Goal: Check status: Check status

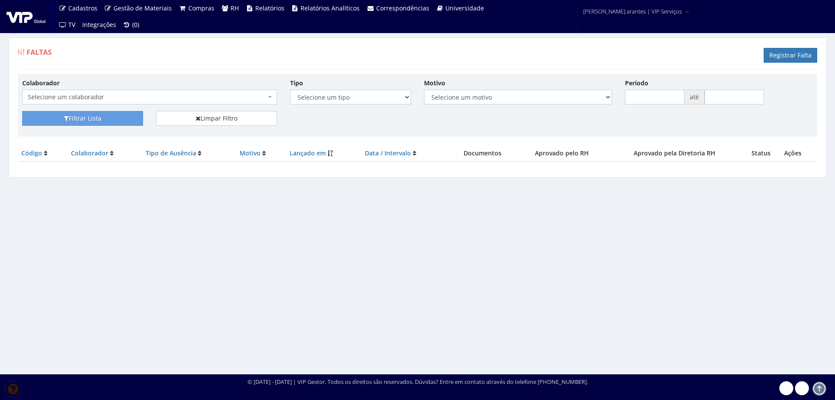
drag, startPoint x: 0, startPoint y: 0, endPoint x: 128, endPoint y: 96, distance: 159.7
click at [128, 96] on span "Selecione um colaborador" at bounding box center [147, 97] width 238 height 9
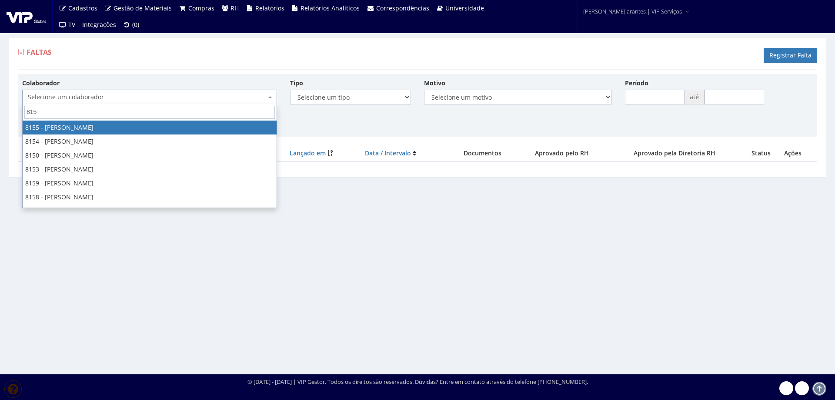
type input "8155"
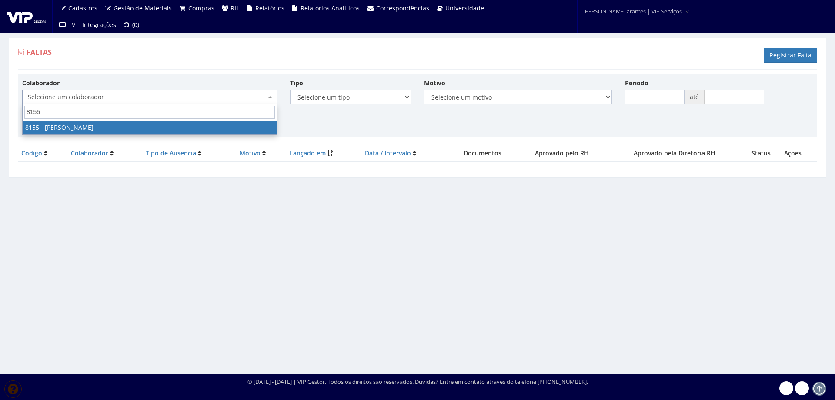
select select "3886"
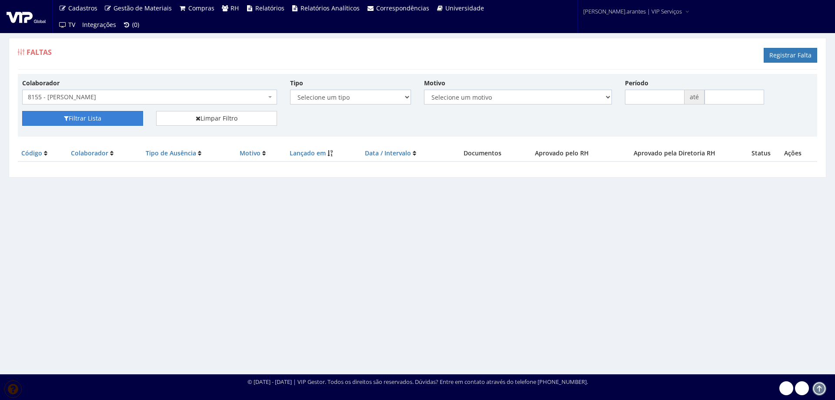
click at [113, 119] on button "Filtrar Lista" at bounding box center [82, 118] width 121 height 15
drag, startPoint x: 326, startPoint y: 330, endPoint x: 250, endPoint y: 381, distance: 91.4
click at [326, 330] on div "Faltas Registrar Falta Colaborador Selecione um colaborador 7015/0 - ADEILTON L…" at bounding box center [417, 198] width 835 height 352
click at [110, 93] on span "8155 - [PERSON_NAME]" at bounding box center [147, 97] width 238 height 9
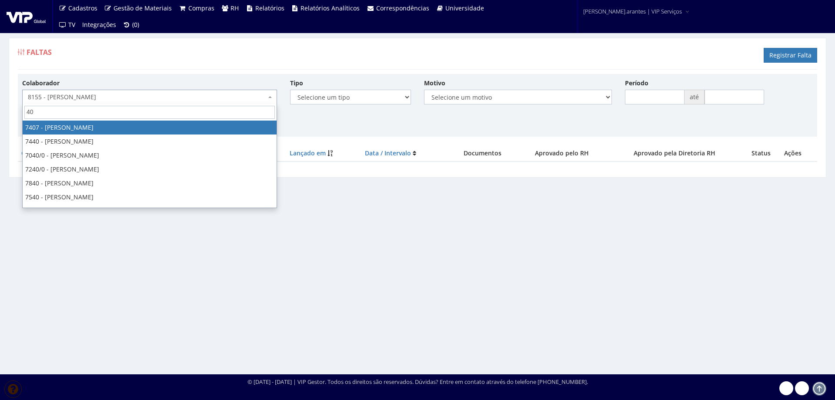
type input "4"
type input "alexa"
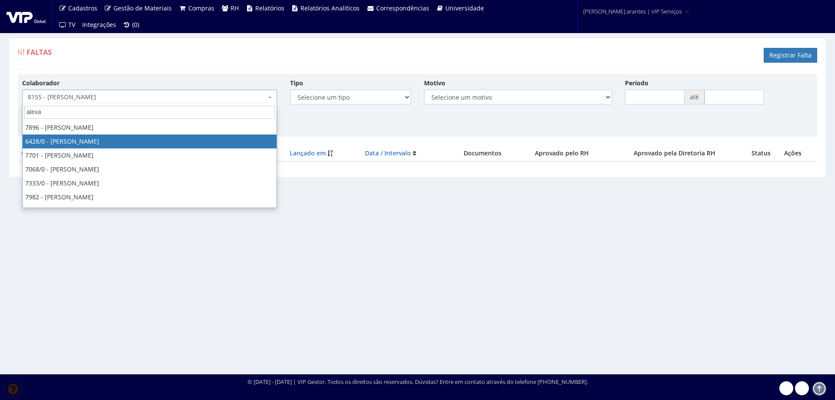
select select "62"
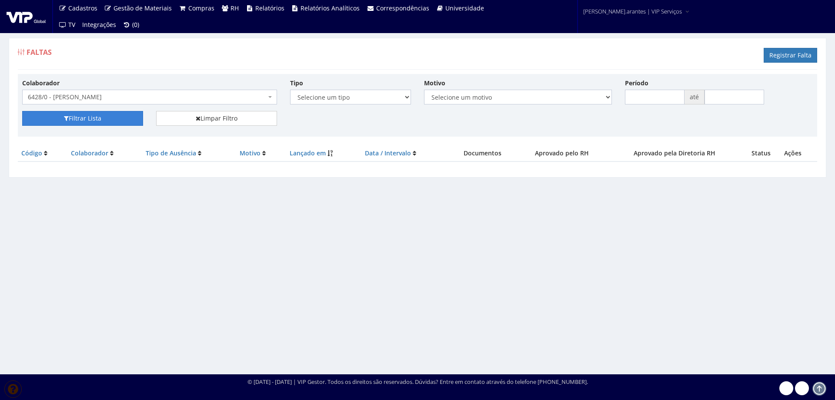
click at [110, 115] on button "Filtrar Lista" at bounding box center [82, 118] width 121 height 15
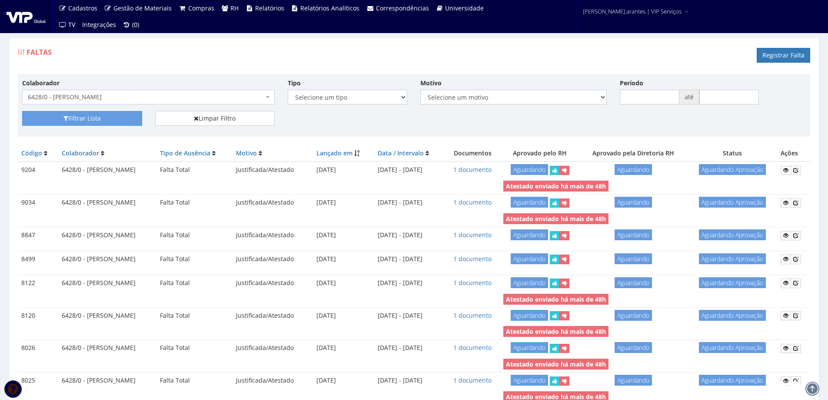
click at [74, 94] on span "6428/0 - [PERSON_NAME]" at bounding box center [146, 97] width 236 height 9
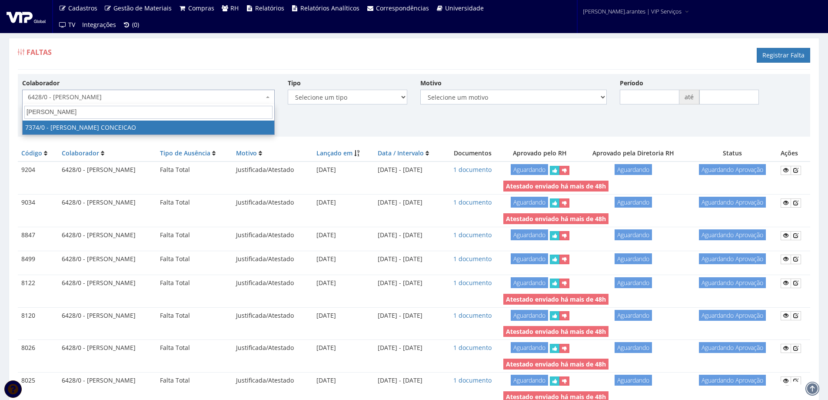
type input "bruno henri"
select select "1054"
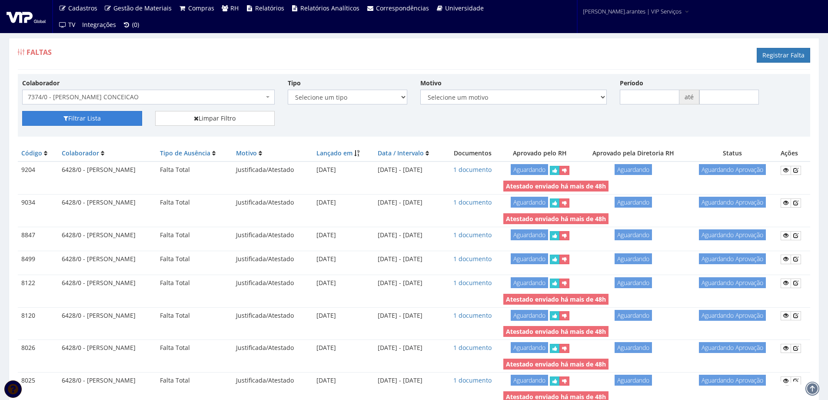
click at [99, 119] on button "Filtrar Lista" at bounding box center [82, 118] width 120 height 15
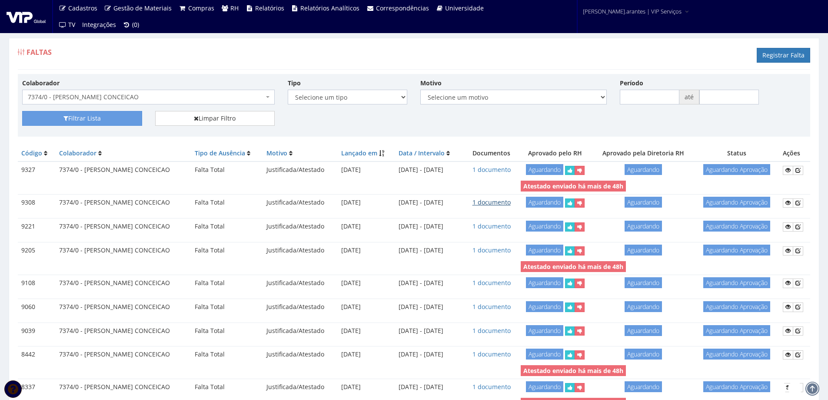
click at [511, 202] on link "1 documento" at bounding box center [492, 202] width 38 height 8
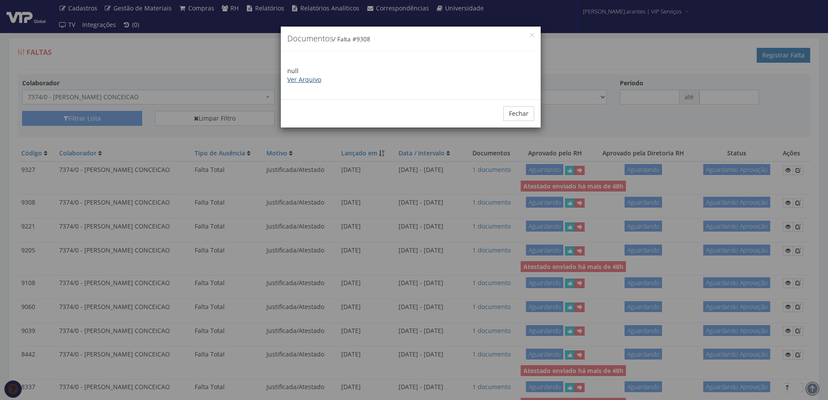
click at [307, 78] on link "Ver Arquivo" at bounding box center [304, 79] width 34 height 8
click at [516, 110] on button "Fechar" at bounding box center [519, 113] width 31 height 15
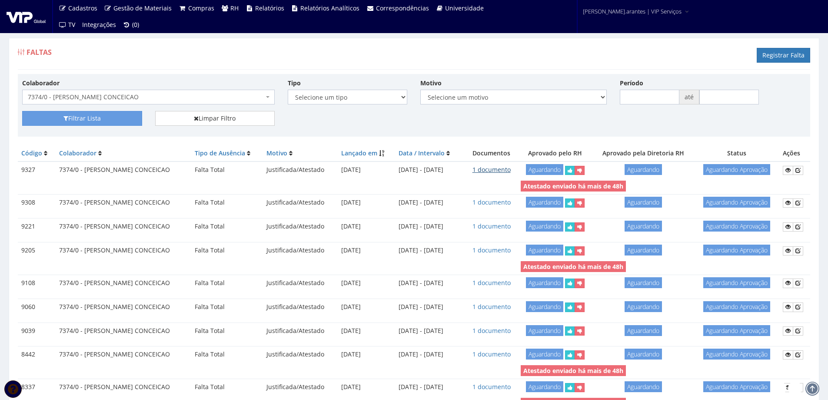
click at [510, 168] on link "1 documento" at bounding box center [492, 169] width 38 height 8
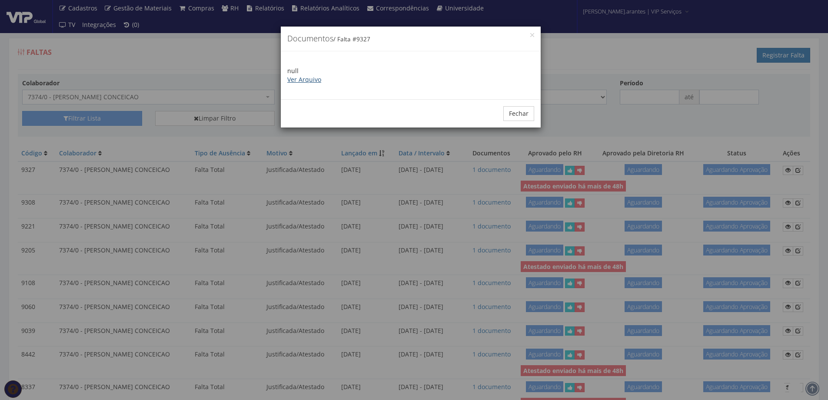
click at [311, 80] on link "Ver Arquivo" at bounding box center [304, 79] width 34 height 8
click at [515, 114] on button "Fechar" at bounding box center [519, 113] width 31 height 15
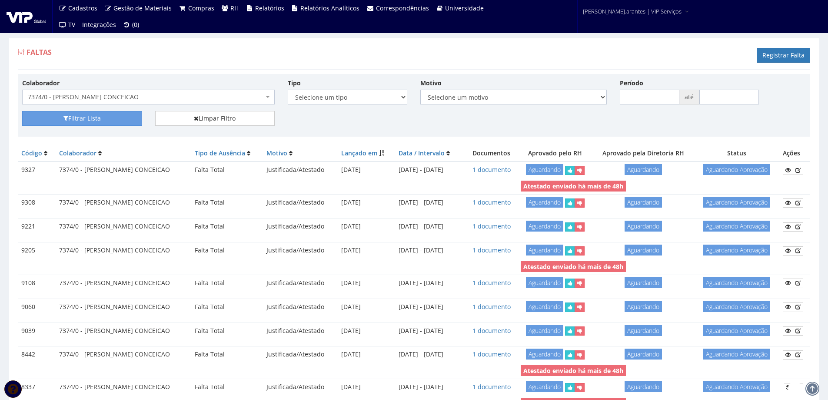
click at [126, 97] on span "7374/0 - [PERSON_NAME] CONCEICAO" at bounding box center [146, 97] width 236 height 9
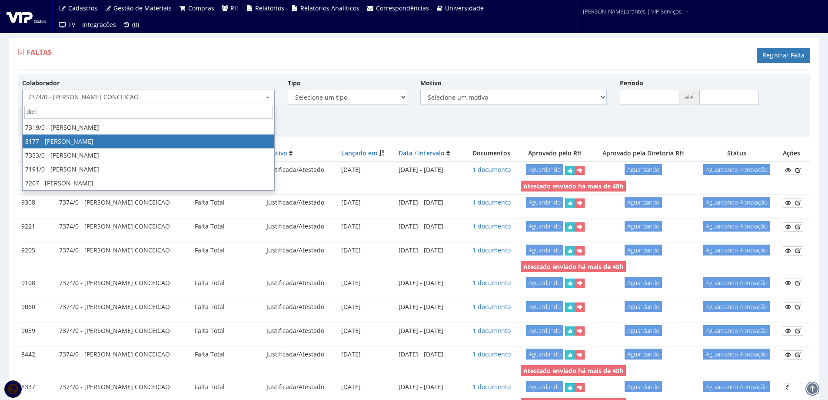
type input "deri"
select select "4022"
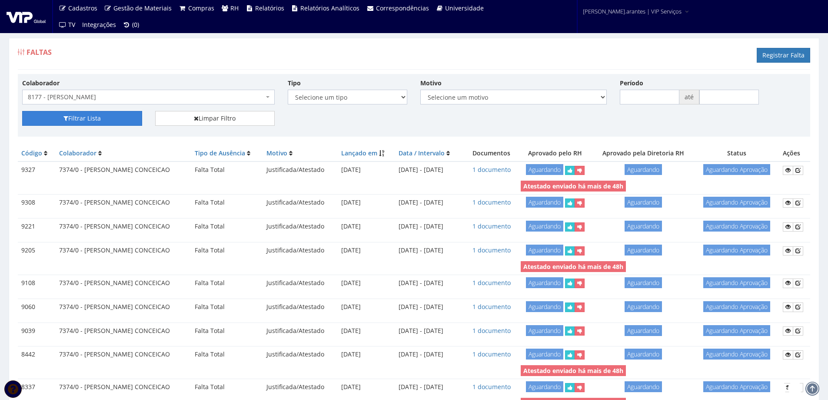
click at [90, 119] on button "Filtrar Lista" at bounding box center [82, 118] width 120 height 15
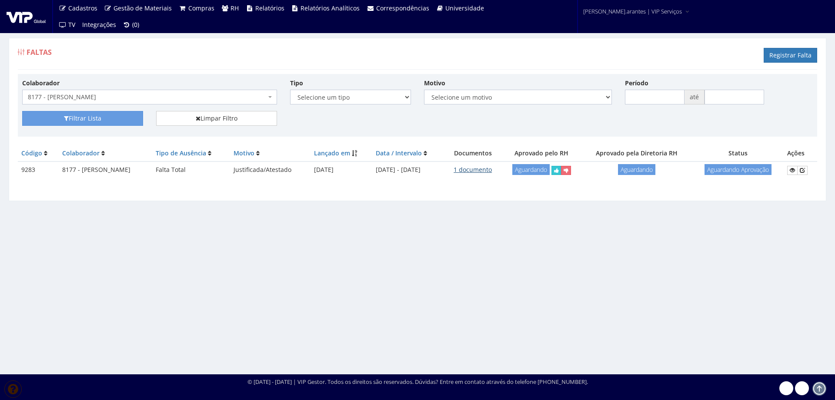
click at [492, 169] on link "1 documento" at bounding box center [473, 169] width 38 height 8
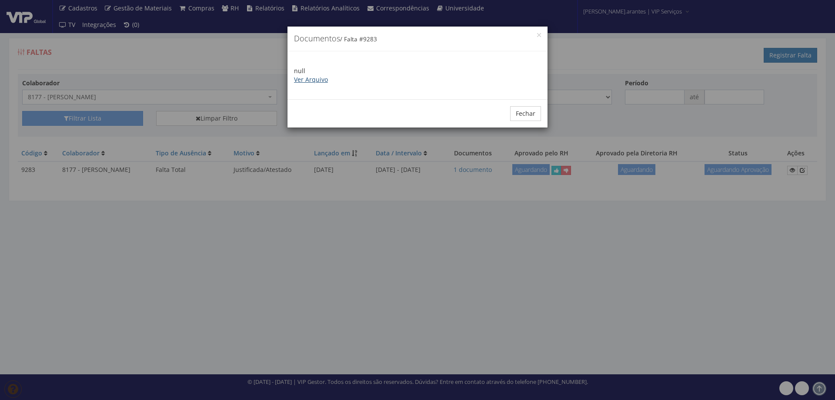
click at [318, 82] on link "Ver Arquivo" at bounding box center [311, 79] width 34 height 8
click at [523, 115] on button "Fechar" at bounding box center [525, 113] width 31 height 15
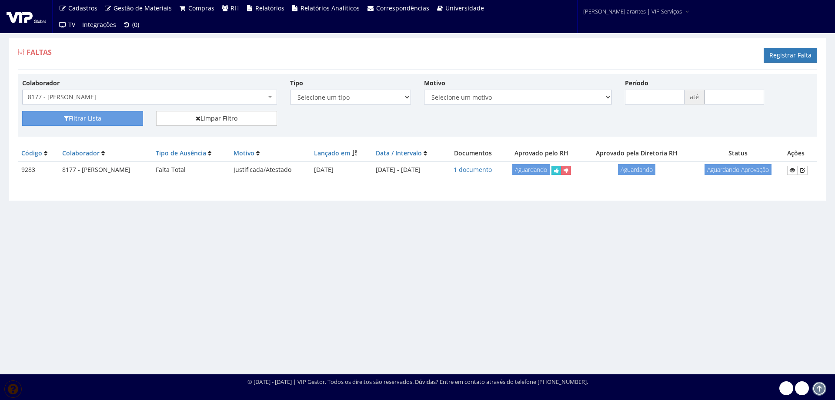
click at [192, 100] on span "8177 - [PERSON_NAME]" at bounding box center [147, 97] width 238 height 9
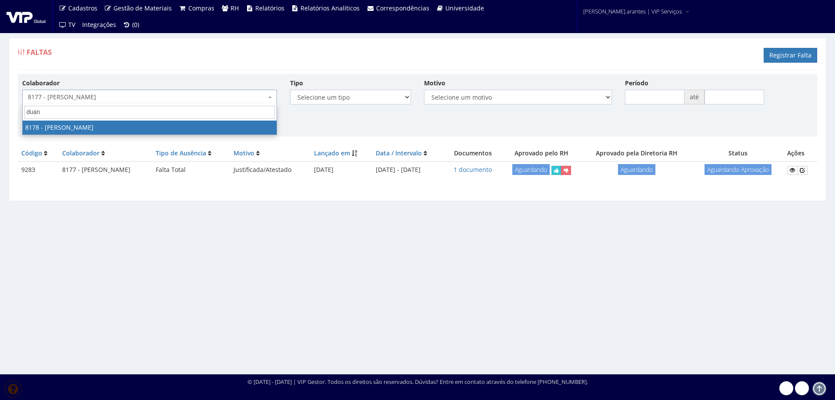
type input "duani"
select select "4028"
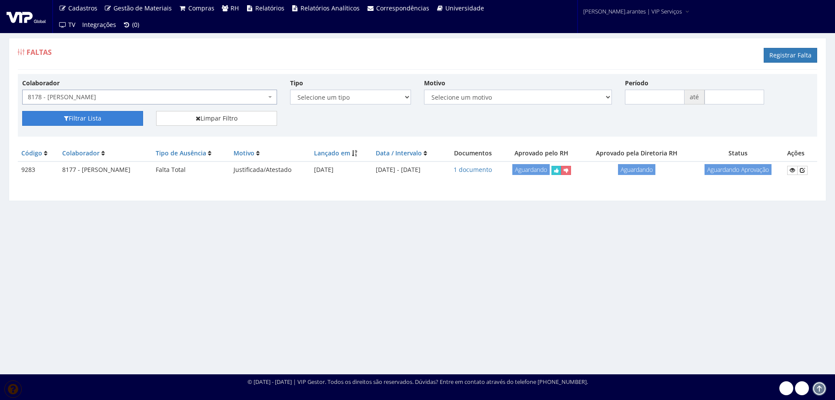
click at [106, 120] on button "Filtrar Lista" at bounding box center [82, 118] width 121 height 15
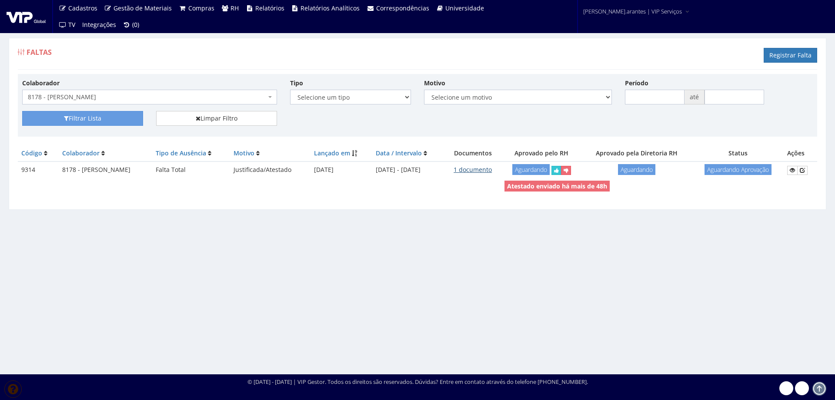
click at [492, 167] on link "1 documento" at bounding box center [473, 169] width 38 height 8
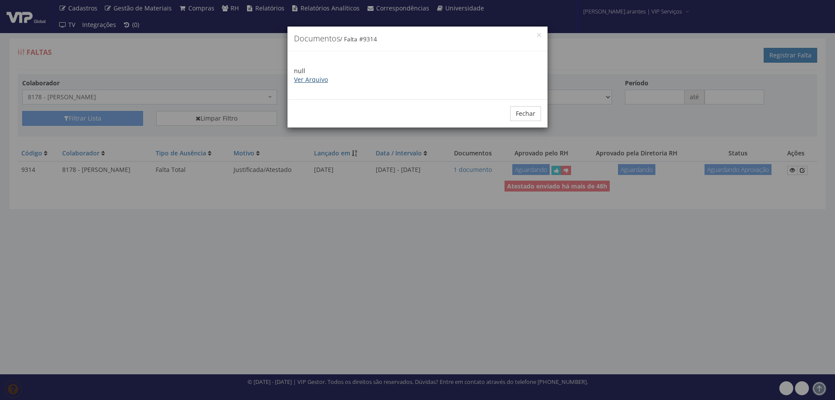
click at [311, 78] on link "Ver Arquivo" at bounding box center [311, 79] width 34 height 8
